Goal: Find specific page/section: Find specific page/section

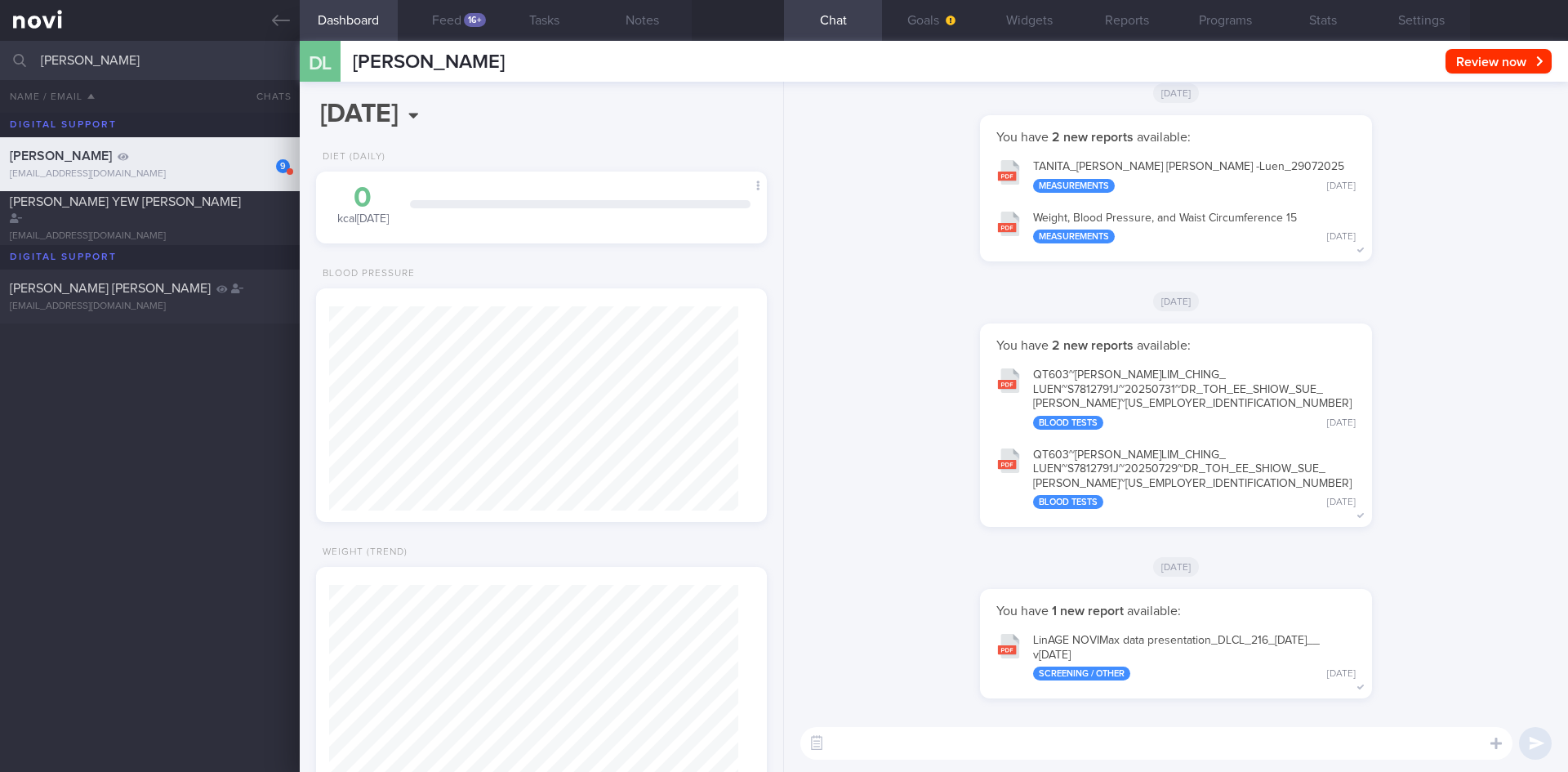
scroll to position [204, 410]
click at [0, 52] on input "[PERSON_NAME]" at bounding box center [784, 61] width 1568 height 39
drag, startPoint x: 110, startPoint y: 63, endPoint x: 0, endPoint y: 61, distance: 110.0
click at [0, 61] on input "33.8" at bounding box center [784, 61] width 1568 height 39
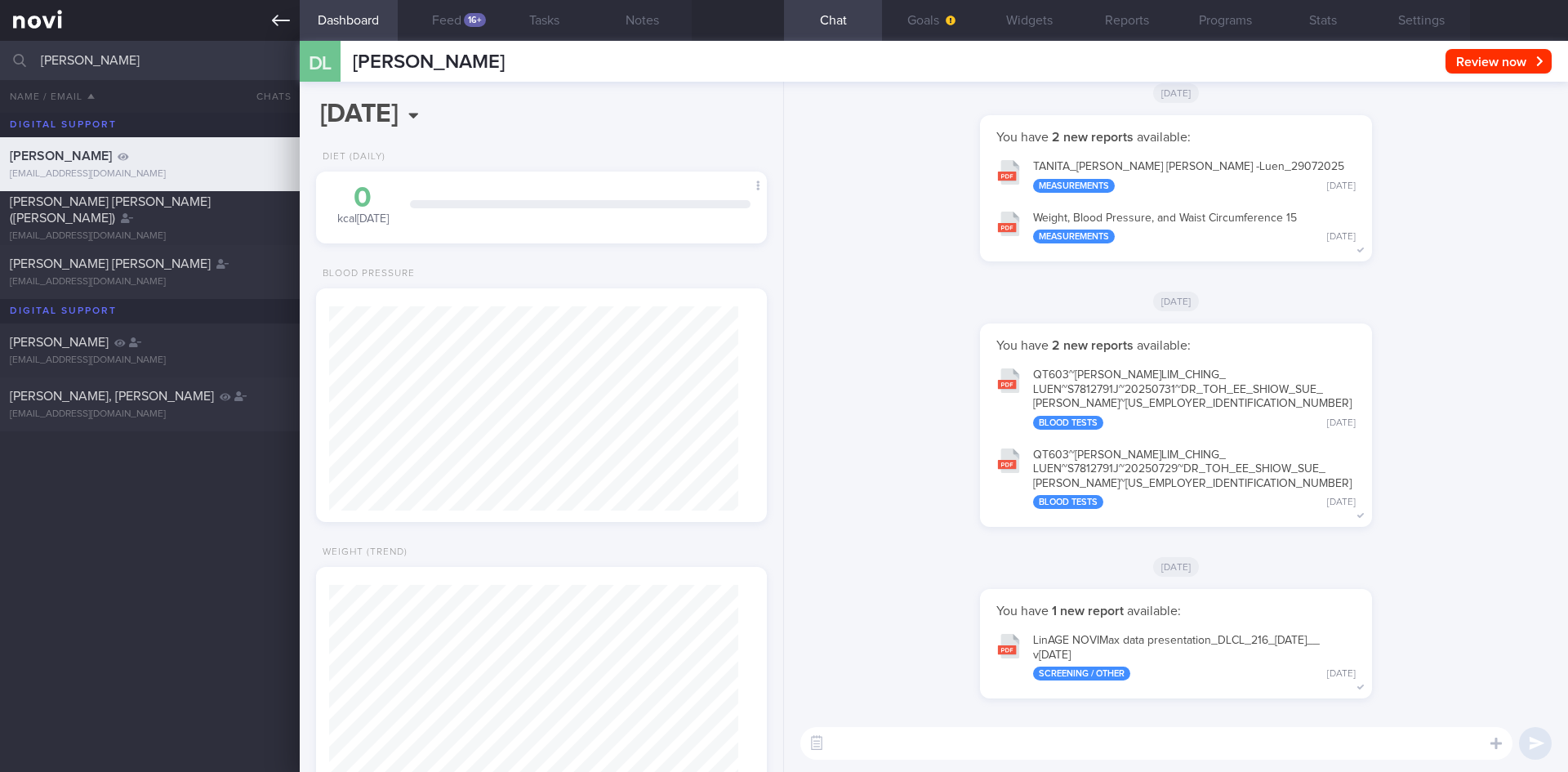
type input "[PERSON_NAME]"
